Goal: Find specific page/section: Find specific page/section

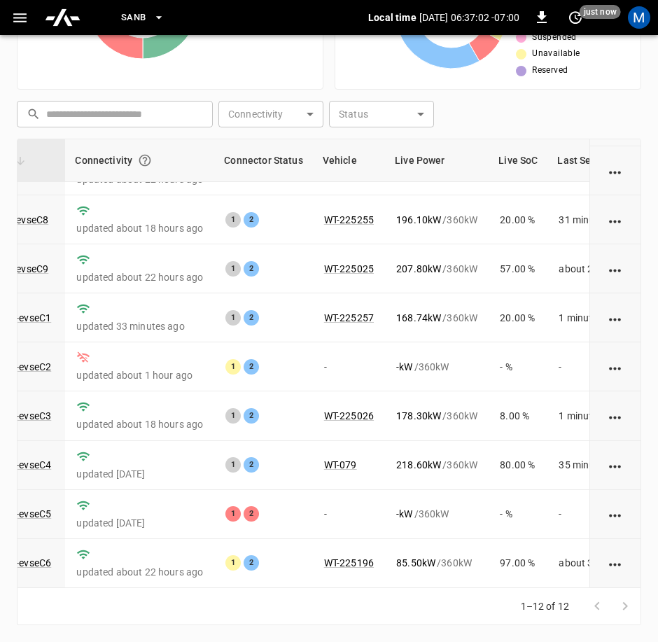
scroll to position [199, 183]
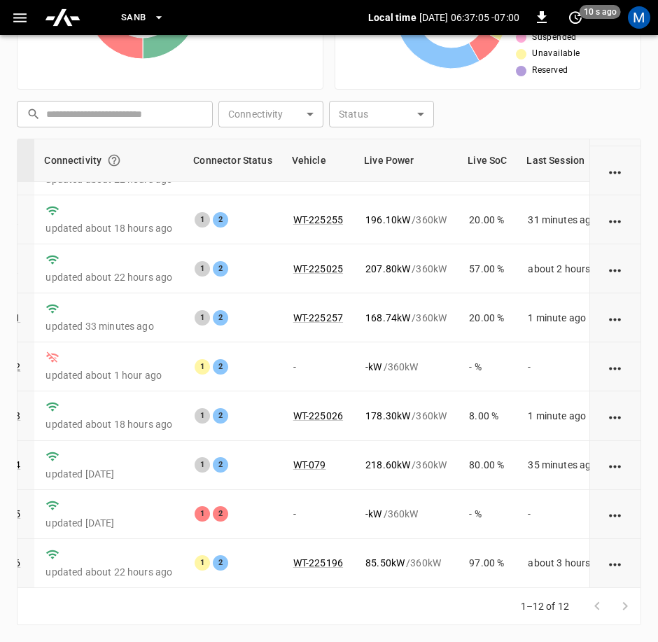
drag, startPoint x: 199, startPoint y: 589, endPoint x: 178, endPoint y: 594, distance: 21.6
click at [178, 594] on div "1–12 of 12" at bounding box center [329, 606] width 624 height 37
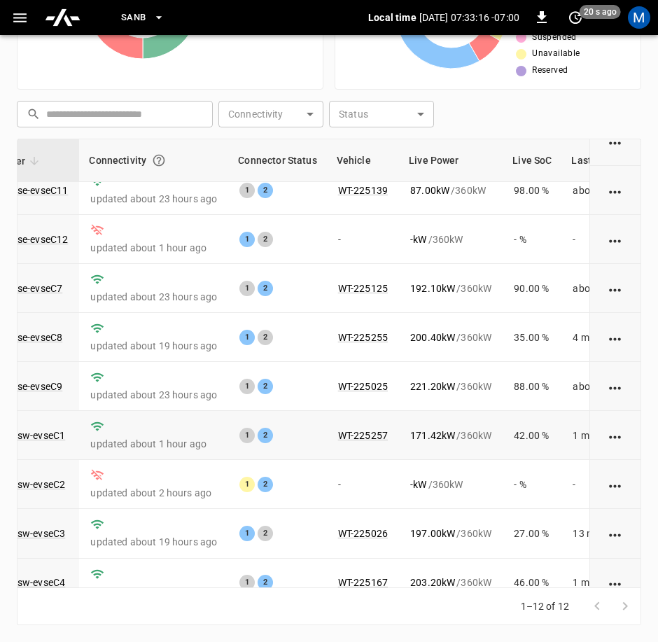
scroll to position [0, 138]
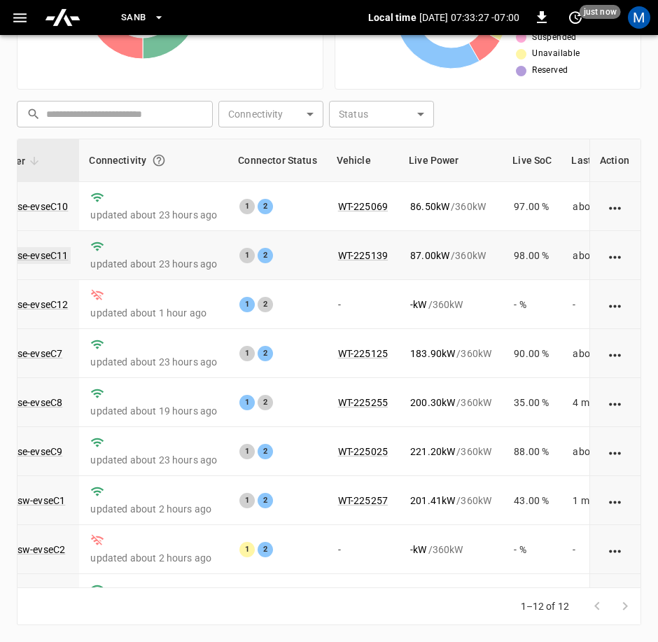
click at [41, 254] on link "ca-sb-se-evseC11" at bounding box center [28, 255] width 83 height 17
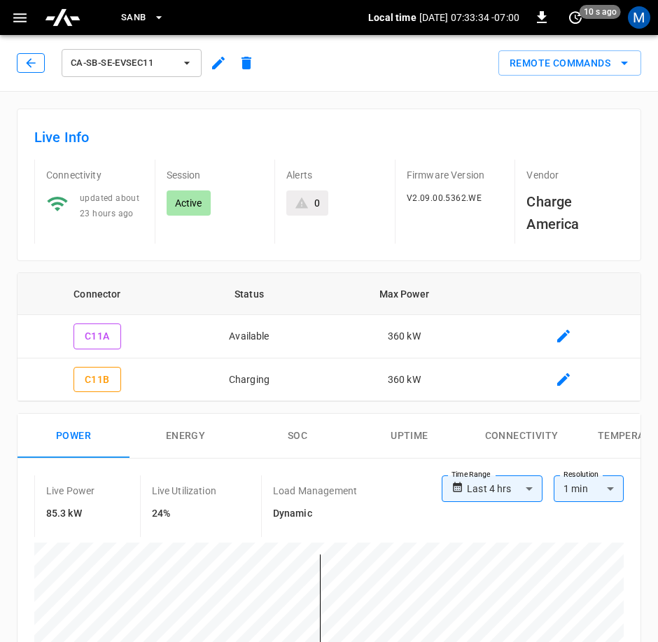
click at [24, 62] on icon "button" at bounding box center [31, 63] width 14 height 14
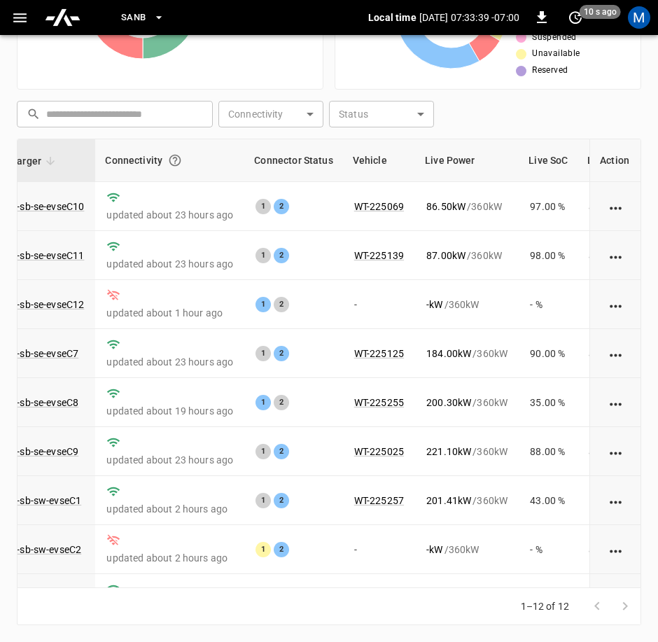
scroll to position [0, 116]
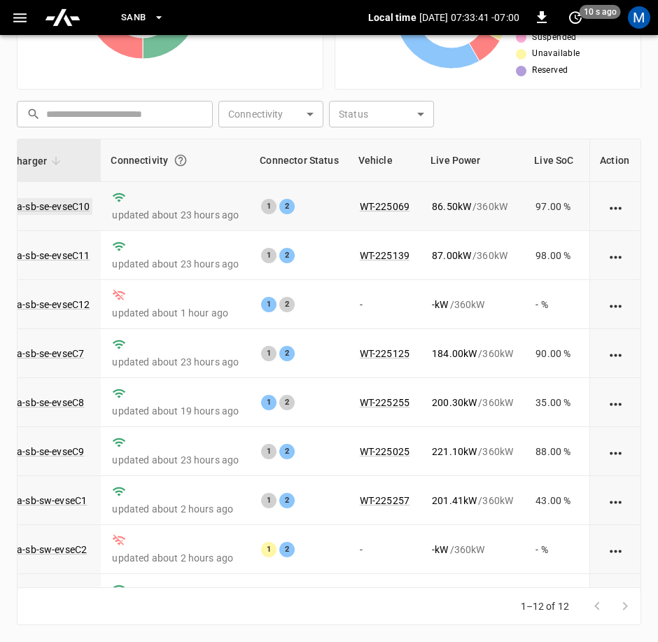
click at [33, 206] on link "ca-sb-se-evseC10" at bounding box center [50, 206] width 83 height 17
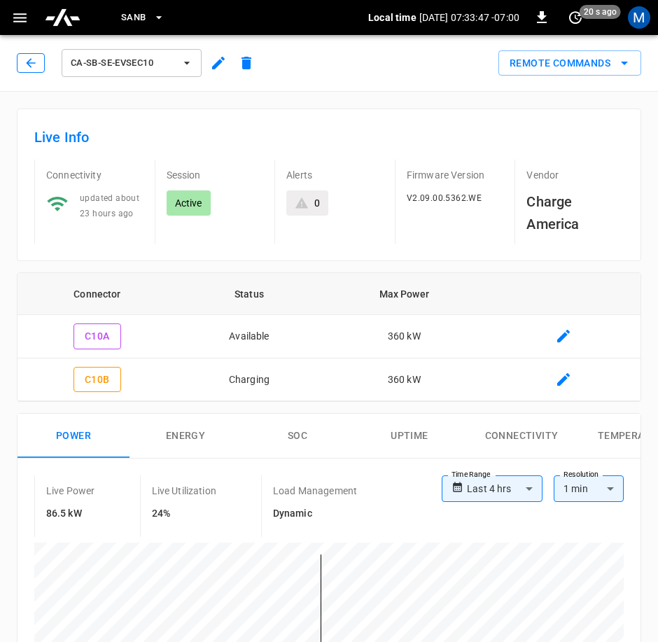
click at [29, 55] on button "button" at bounding box center [31, 63] width 28 height 20
